Goal: Task Accomplishment & Management: Use online tool/utility

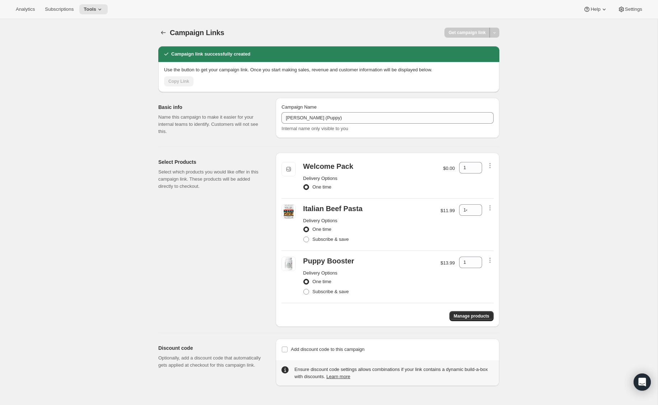
scroll to position [19, 0]
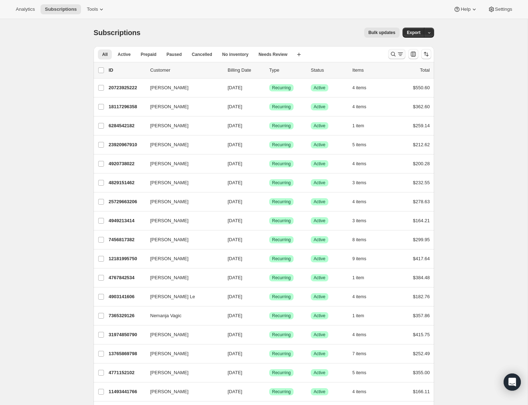
click at [395, 55] on icon "Search and filter results" at bounding box center [393, 54] width 5 height 5
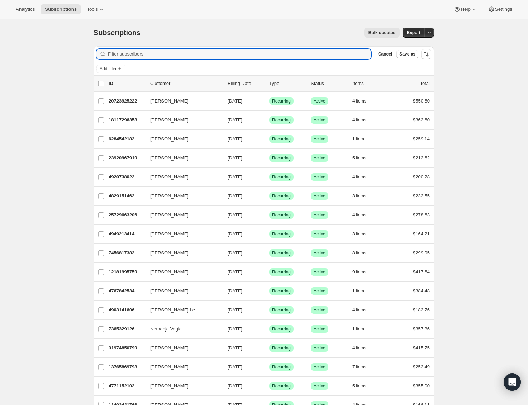
type input "6478636866"
click at [201, 52] on input "Filter subscribers" at bounding box center [239, 54] width 263 height 10
paste input "4168290311"
type input "4168290311"
click at [120, 66] on icon "Add filter" at bounding box center [120, 69] width 6 height 6
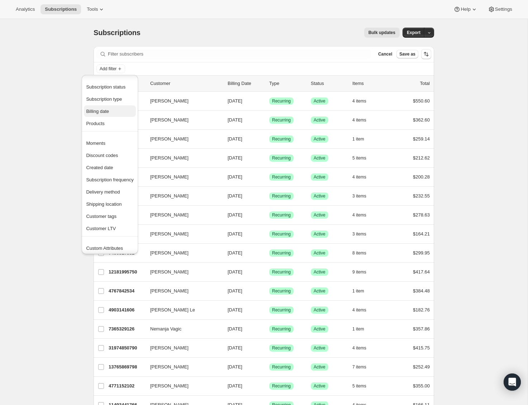
scroll to position [14, 0]
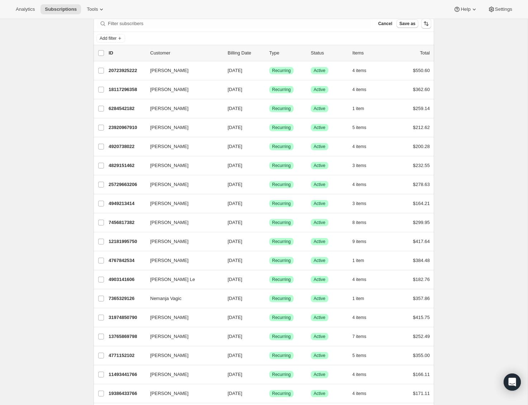
scroll to position [0, 0]
